Goal: Task Accomplishment & Management: Use online tool/utility

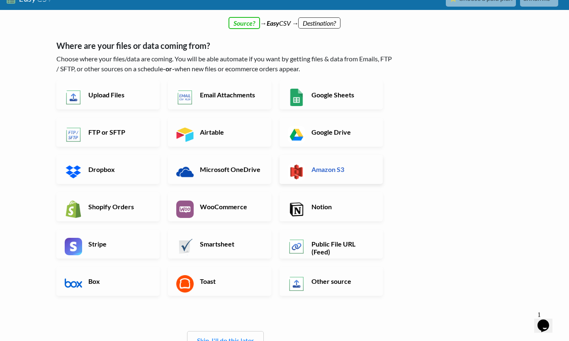
scroll to position [14, 0]
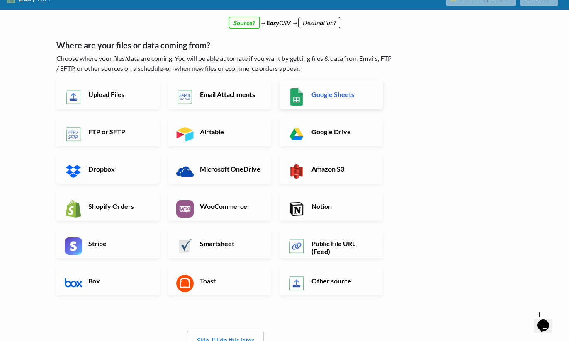
click at [332, 95] on h6 "Google Sheets" at bounding box center [341, 94] width 65 height 8
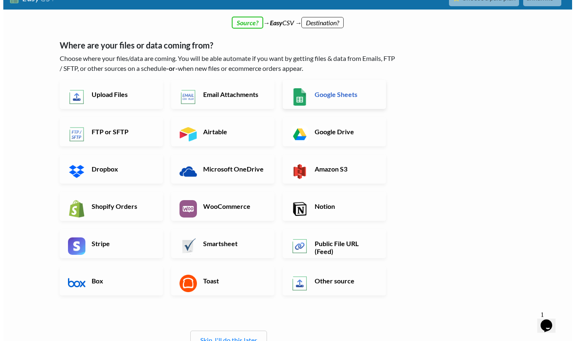
scroll to position [0, 0]
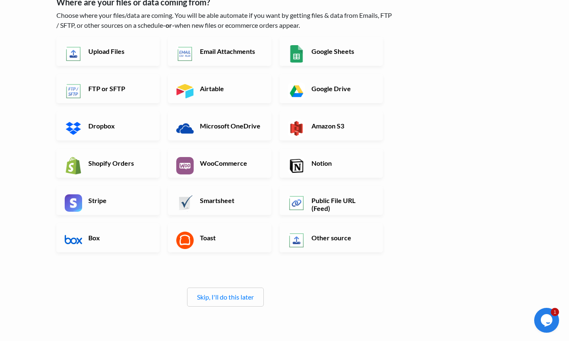
scroll to position [58, 0]
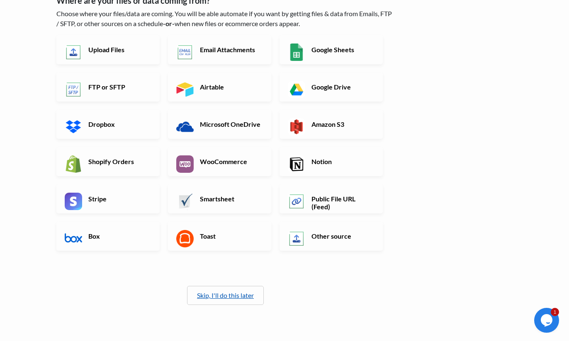
click at [243, 293] on link "Skip, I'll do this later" at bounding box center [225, 295] width 57 height 8
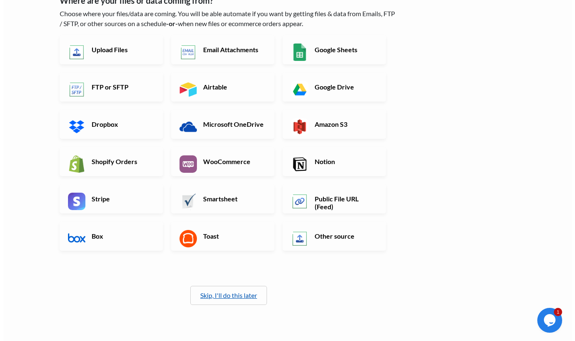
scroll to position [0, 0]
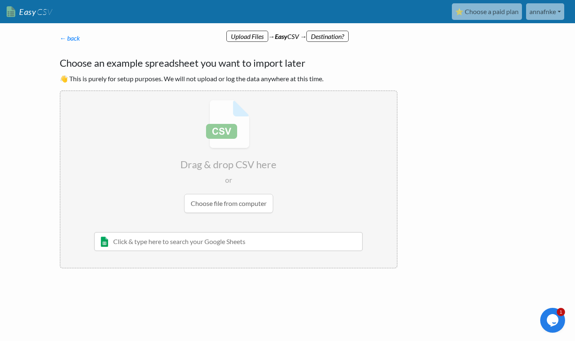
click at [244, 204] on input "file" at bounding box center [229, 156] width 336 height 131
click at [325, 38] on p "← back Thanks for signing up! Set up your Import Flow and Upload Page in 1 minu…" at bounding box center [229, 38] width 338 height 10
click at [204, 195] on input "file" at bounding box center [229, 156] width 336 height 131
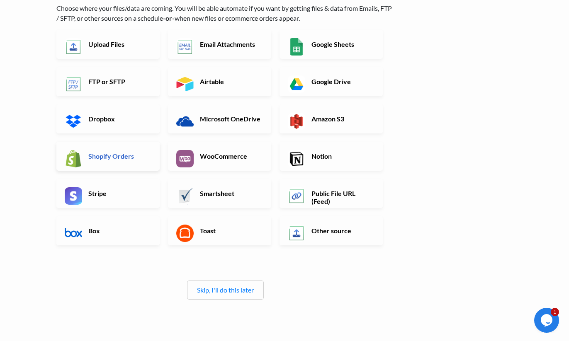
scroll to position [70, 0]
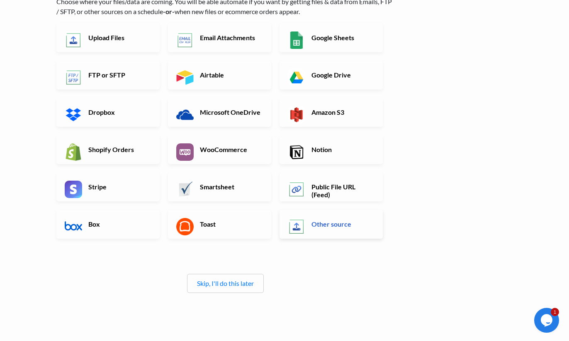
click at [303, 224] on img at bounding box center [296, 226] width 17 height 17
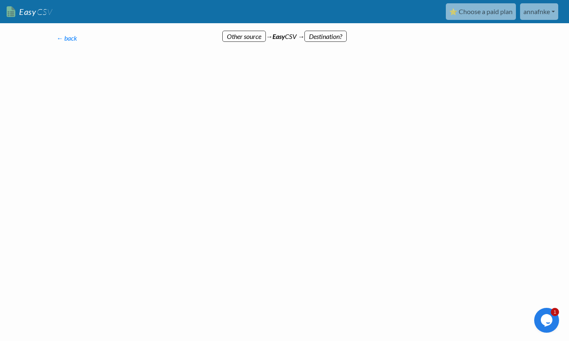
scroll to position [0, 0]
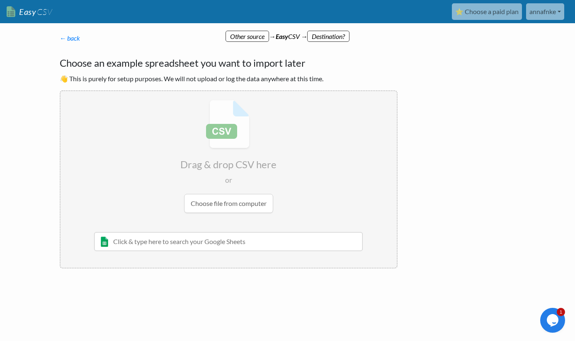
click at [259, 206] on input "file" at bounding box center [229, 156] width 336 height 131
type input "C:\fakepath\Finale_Master-Tabelle_Wintermanagement__ohne_Topf-Angaben_.csv"
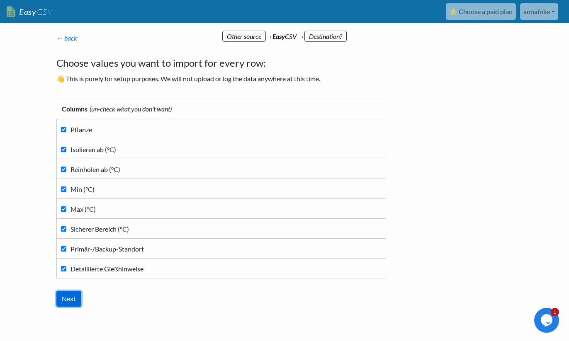
click at [73, 296] on input "Next" at bounding box center [68, 299] width 25 height 16
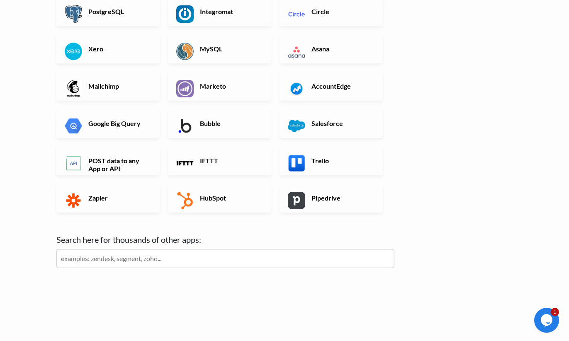
scroll to position [229, 0]
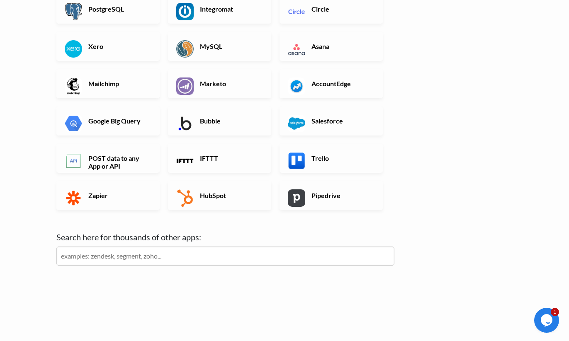
click at [132, 257] on input "text" at bounding box center [225, 256] width 338 height 19
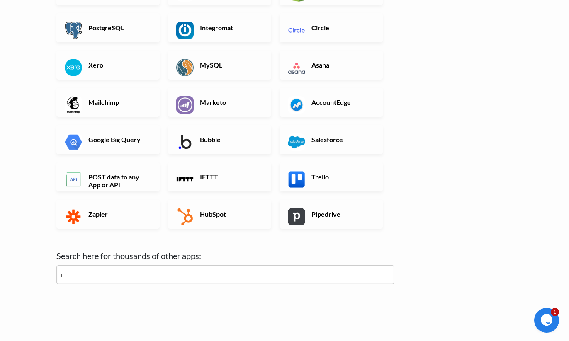
scroll to position [214, 0]
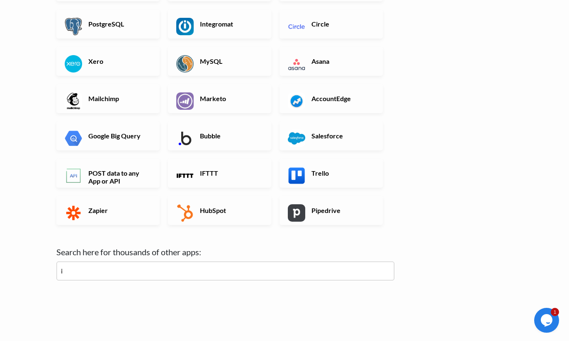
type input "ic"
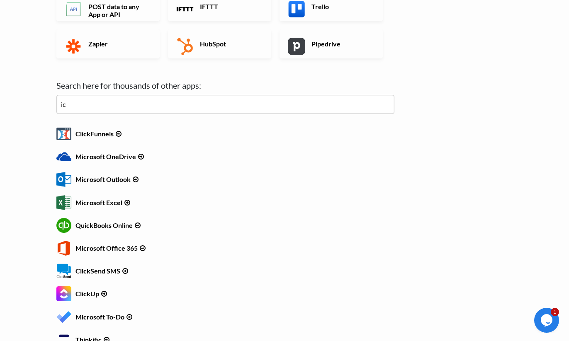
scroll to position [0, 0]
